Goal: Information Seeking & Learning: Find specific fact

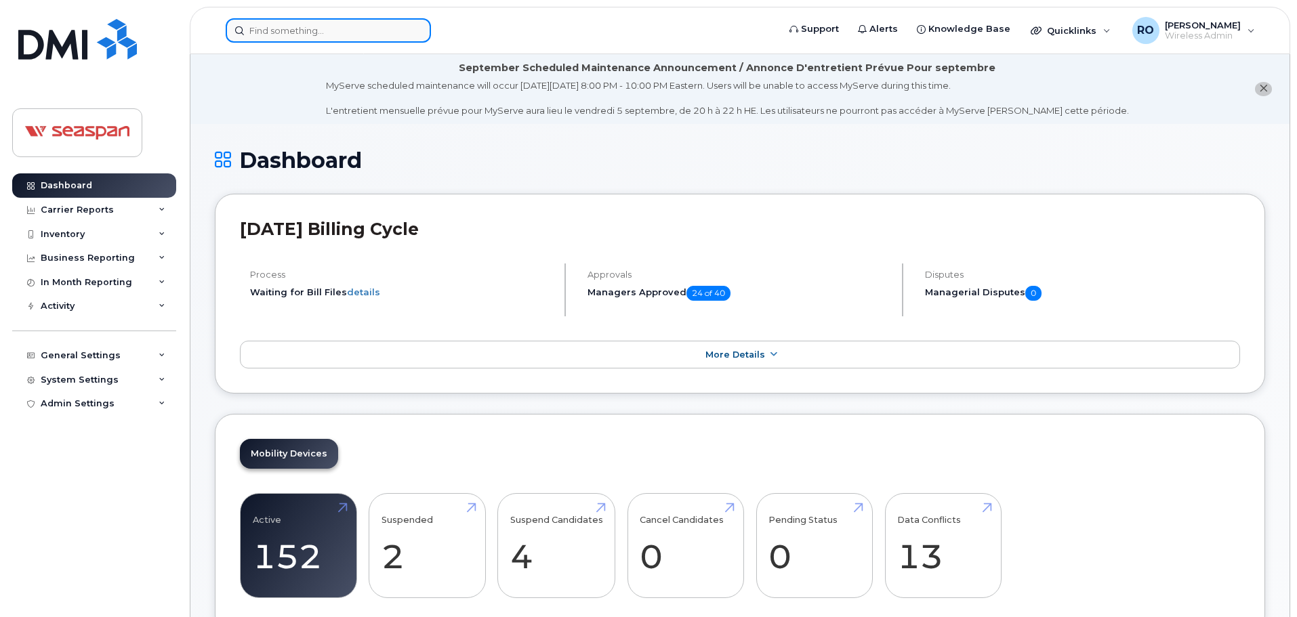
click at [381, 31] on input at bounding box center [328, 30] width 205 height 24
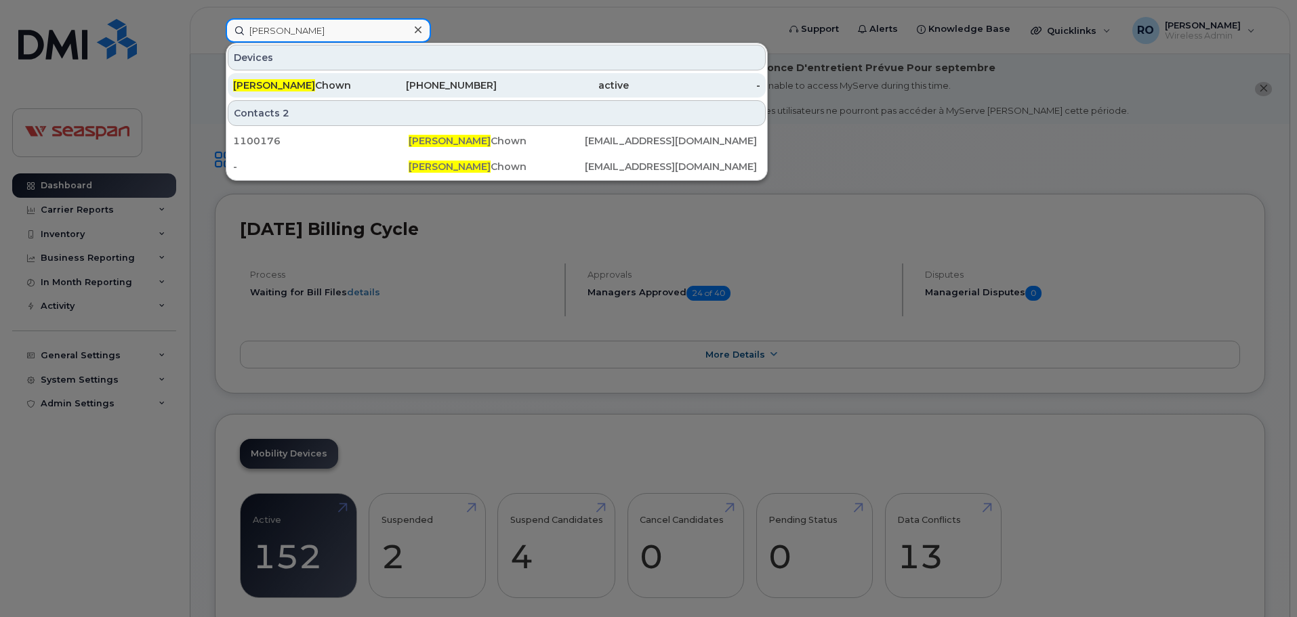
type input "[PERSON_NAME]"
click at [384, 87] on div "[PHONE_NUMBER]" at bounding box center [431, 86] width 132 height 14
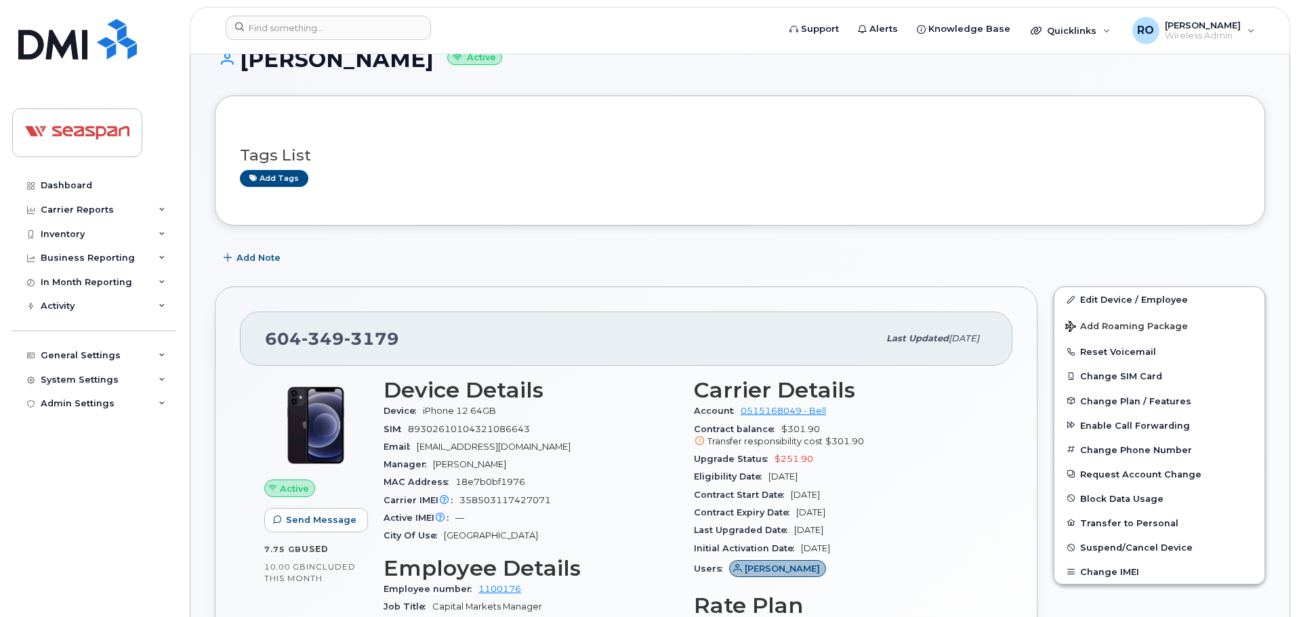
scroll to position [203, 0]
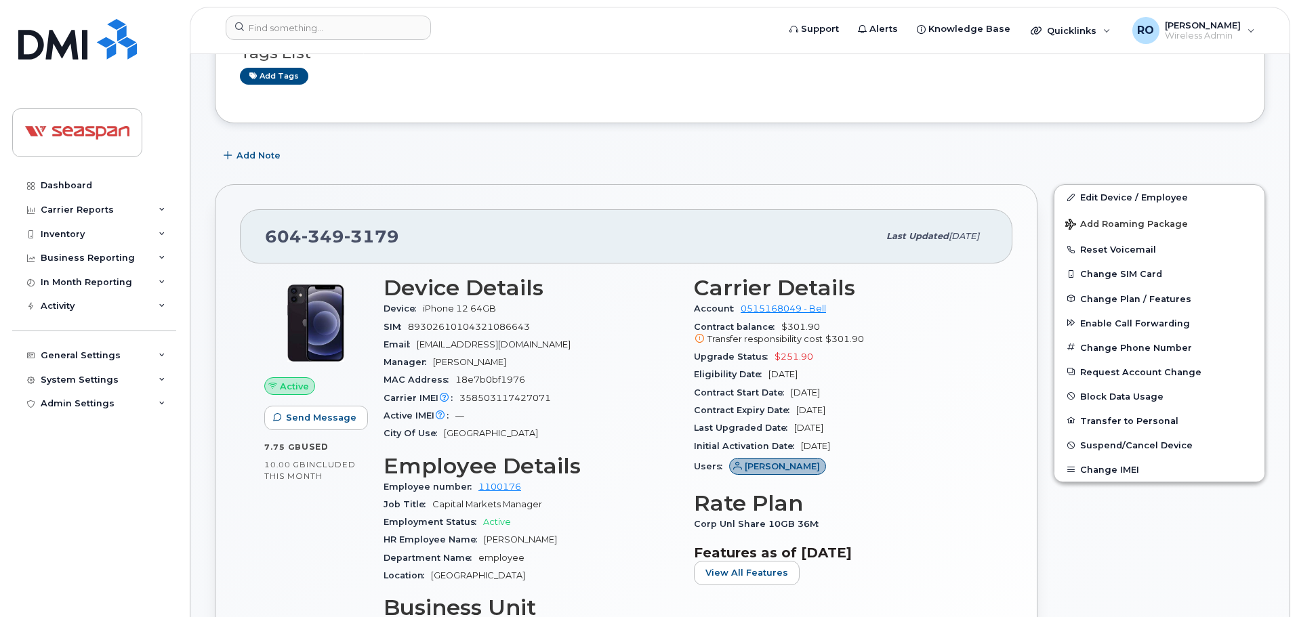
drag, startPoint x: 864, startPoint y: 447, endPoint x: 376, endPoint y: 307, distance: 507.6
click at [376, 307] on div "Device Details Device iPhone 12 64GB SIM 89302610104321086643 Email mchown@atla…" at bounding box center [685, 494] width 621 height 453
click at [376, 307] on div "Device Details Device iPhone 12 64GB SIM 89302610104321086643 Email mchown@atla…" at bounding box center [530, 494] width 310 height 453
click at [758, 348] on div "Upgrade Status $251.90" at bounding box center [841, 357] width 294 height 18
click at [862, 397] on div "Contract Start Date Jul 04, 2023" at bounding box center [841, 393] width 294 height 18
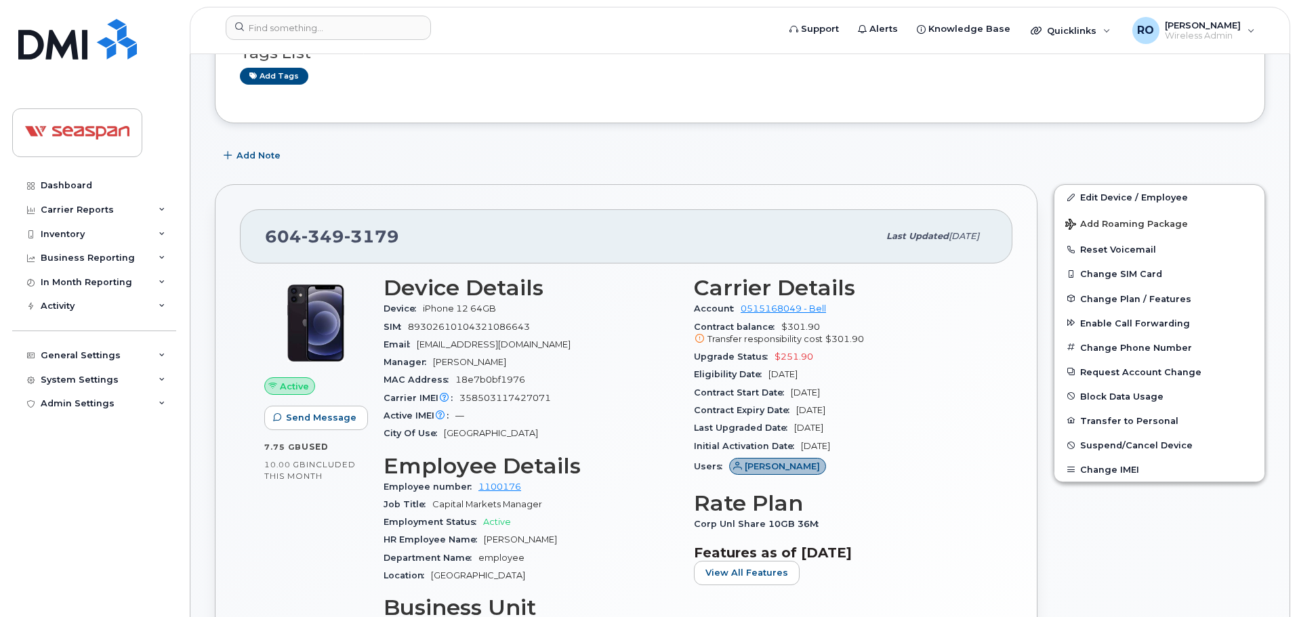
drag, startPoint x: 873, startPoint y: 449, endPoint x: 669, endPoint y: 317, distance: 242.6
click at [669, 317] on div "Device Details Device iPhone 12 64GB SIM 89302610104321086643 Email mchown@atla…" at bounding box center [685, 494] width 621 height 453
click at [669, 317] on div "Device iPhone 12 64GB" at bounding box center [531, 309] width 294 height 18
drag, startPoint x: 869, startPoint y: 342, endPoint x: 690, endPoint y: 308, distance: 182.1
click at [690, 308] on div "Carrier Details Account 0515168049 - Bell Contract balance $301.90 Transfer res…" at bounding box center [841, 494] width 310 height 453
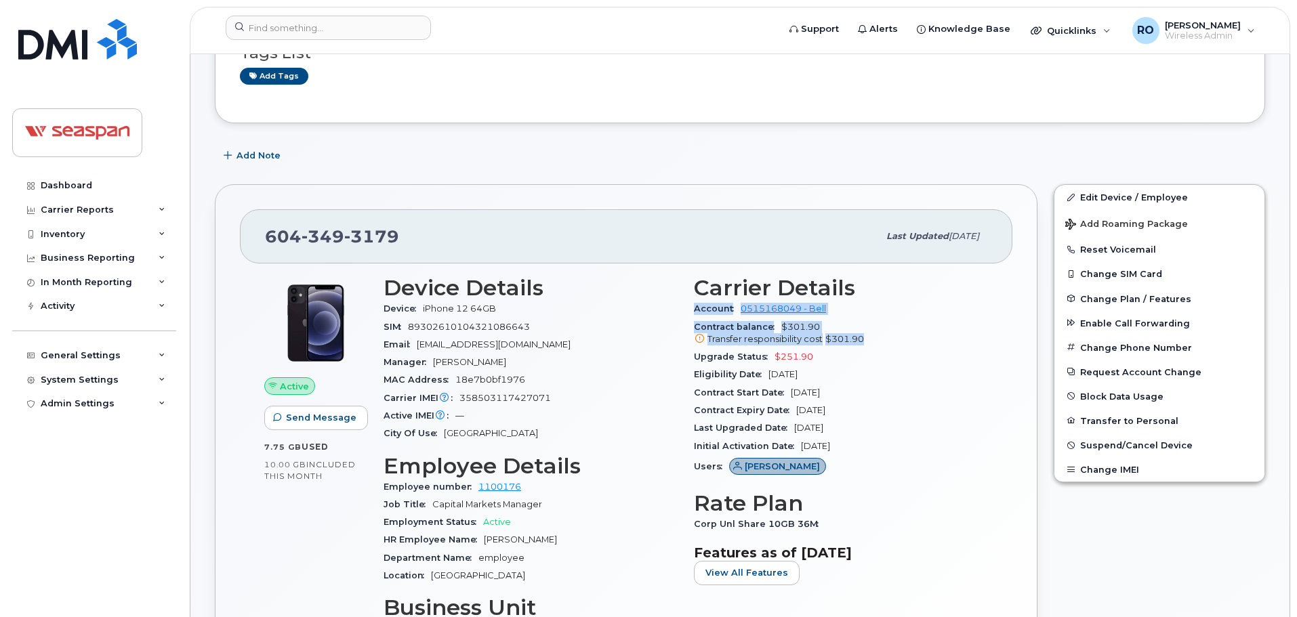
click at [690, 308] on div "Carrier Details Account 0515168049 - Bell Contract balance $301.90 Transfer res…" at bounding box center [841, 494] width 310 height 453
drag, startPoint x: 877, startPoint y: 448, endPoint x: 692, endPoint y: 331, distance: 219.0
click at [692, 331] on div "Carrier Details Account 0515168049 - Bell Contract balance $301.90 Transfer res…" at bounding box center [841, 494] width 310 height 453
